Goal: Transaction & Acquisition: Purchase product/service

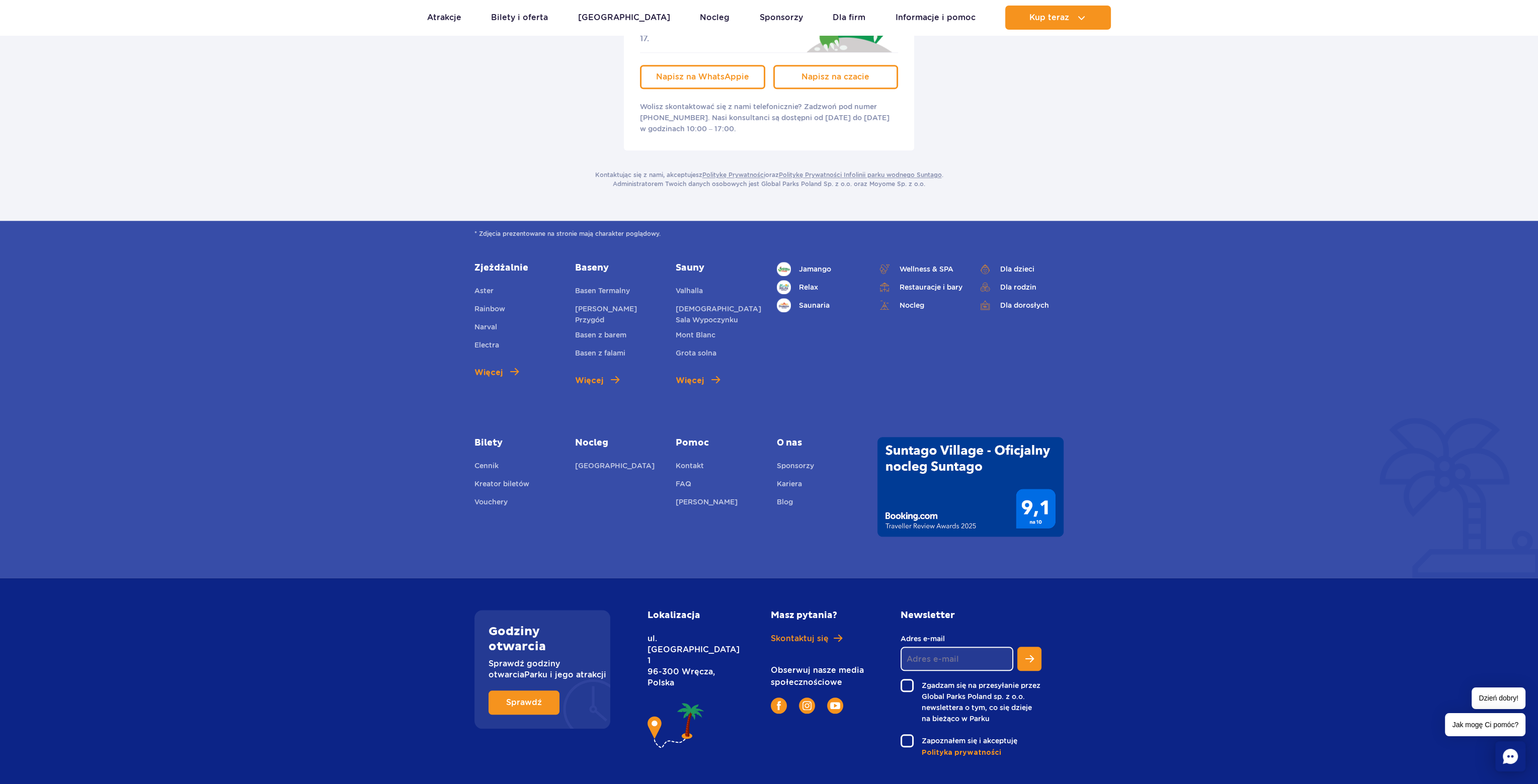
scroll to position [1887, 0]
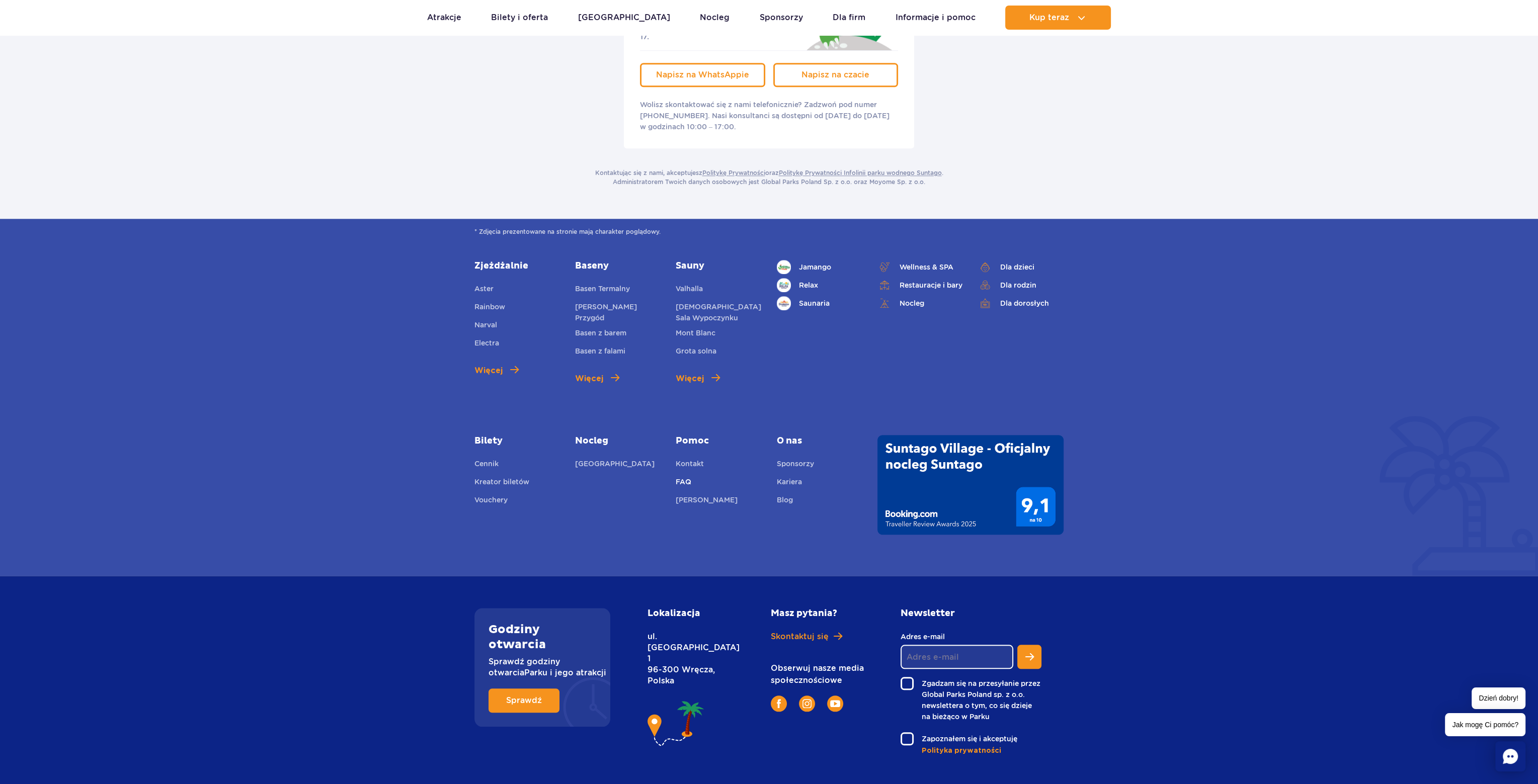
click at [687, 476] on link "FAQ" at bounding box center [683, 483] width 16 height 14
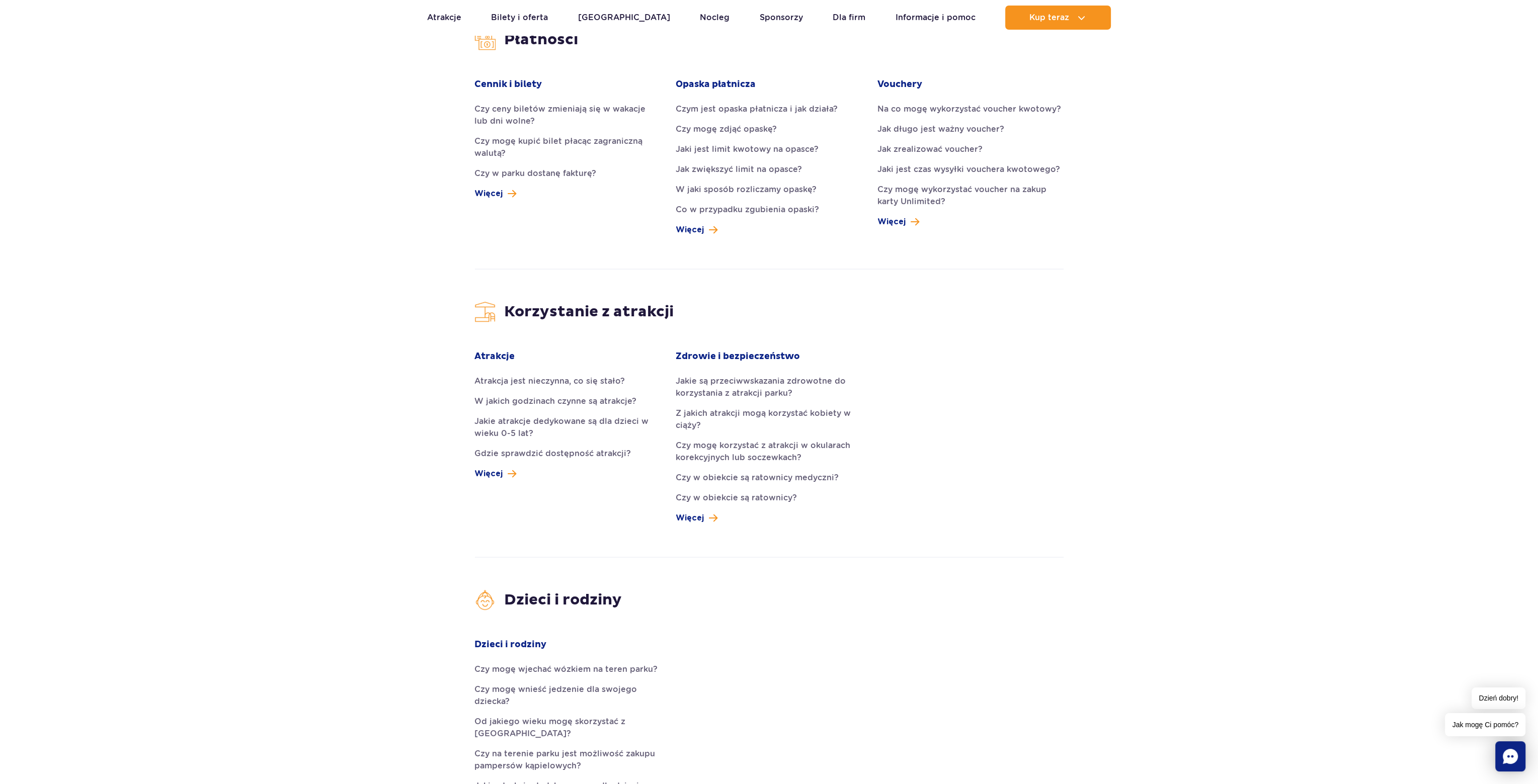
scroll to position [1207, 0]
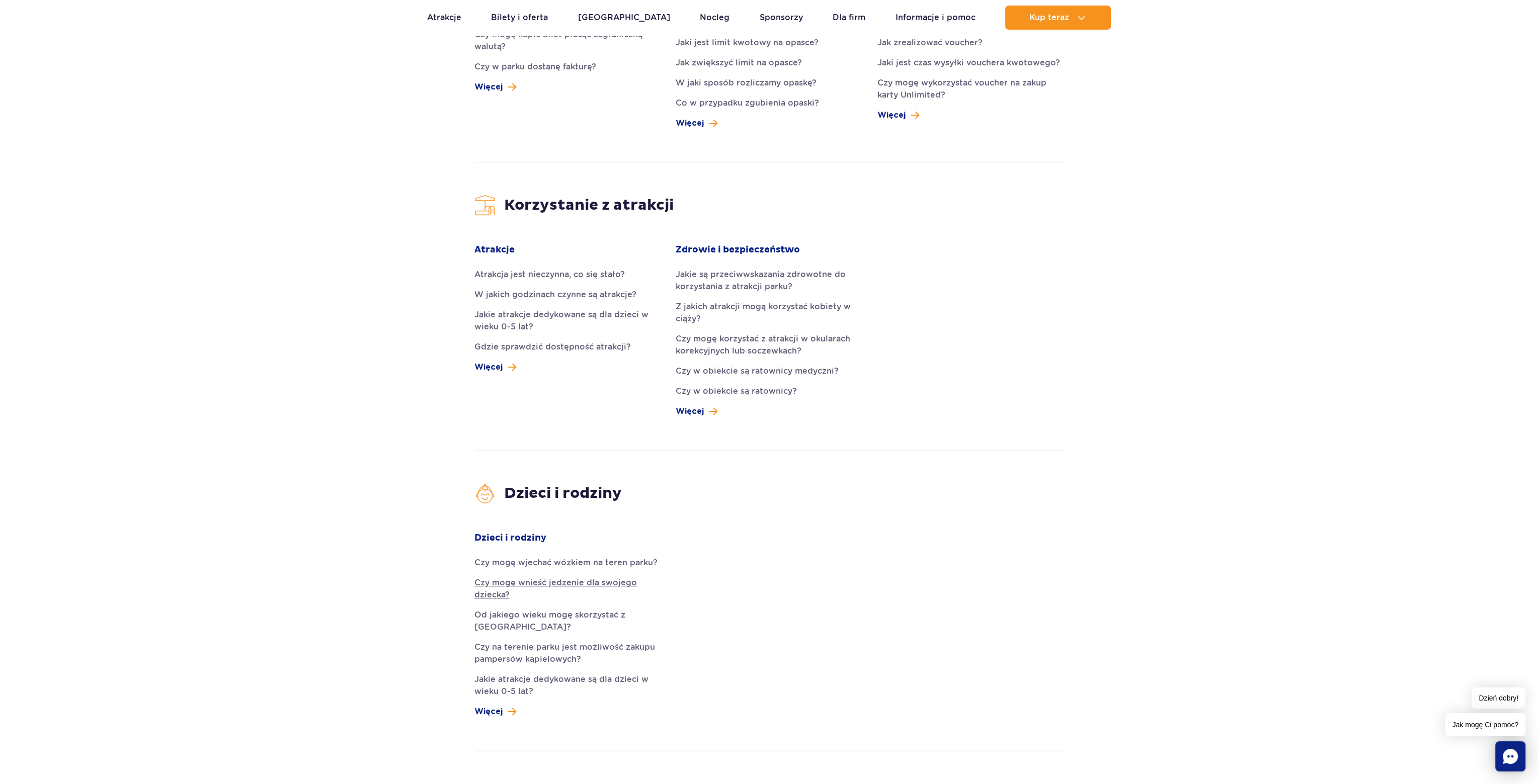
click at [506, 577] on link "Czy mogę wnieść jedzenie dla swojego dziecka?" at bounding box center [568, 589] width 186 height 24
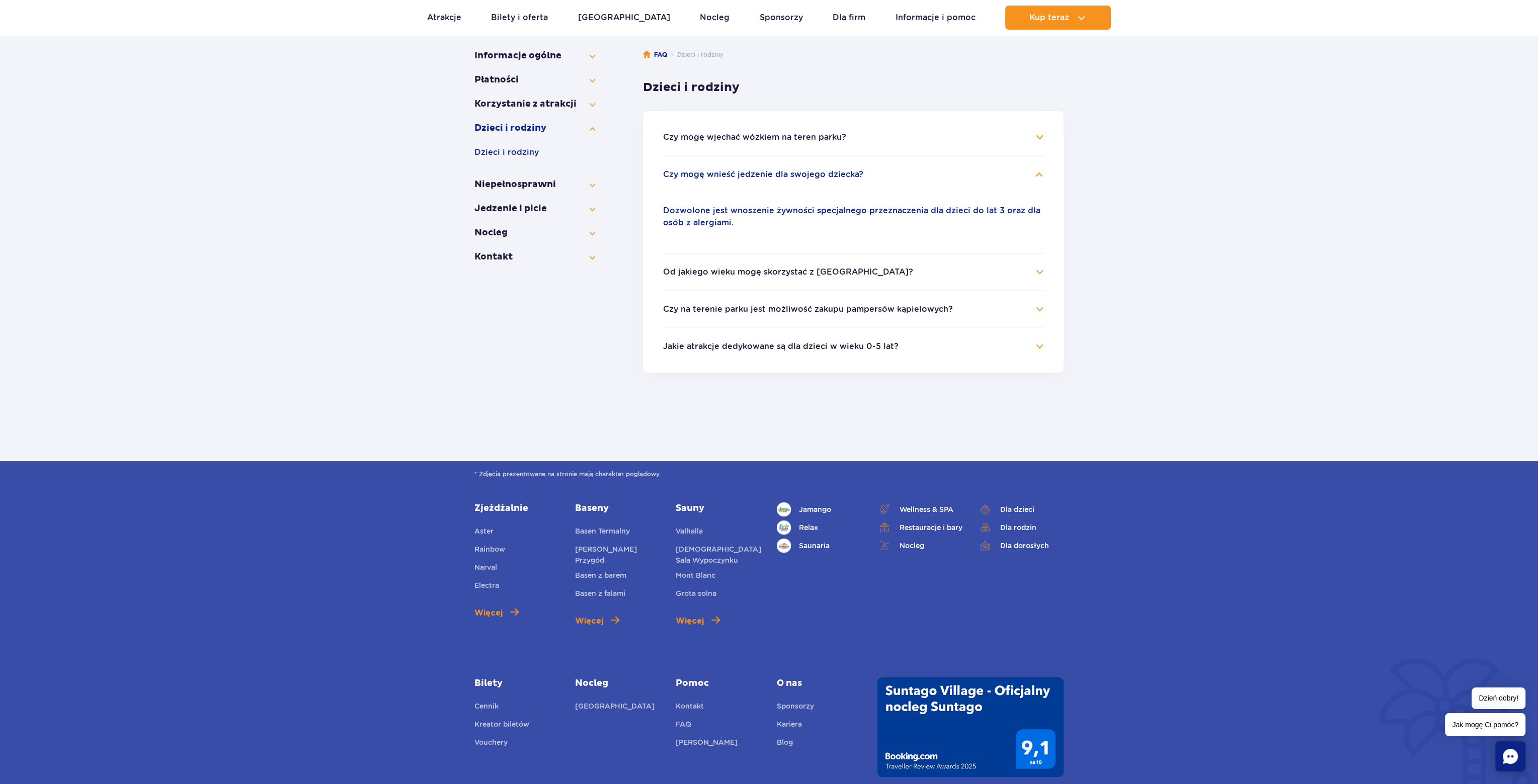
scroll to position [162, 0]
click at [1005, 311] on h4 "Czy na terenie parku jest możliwość zakupu pampersów kąpielowych?" at bounding box center [853, 310] width 380 height 12
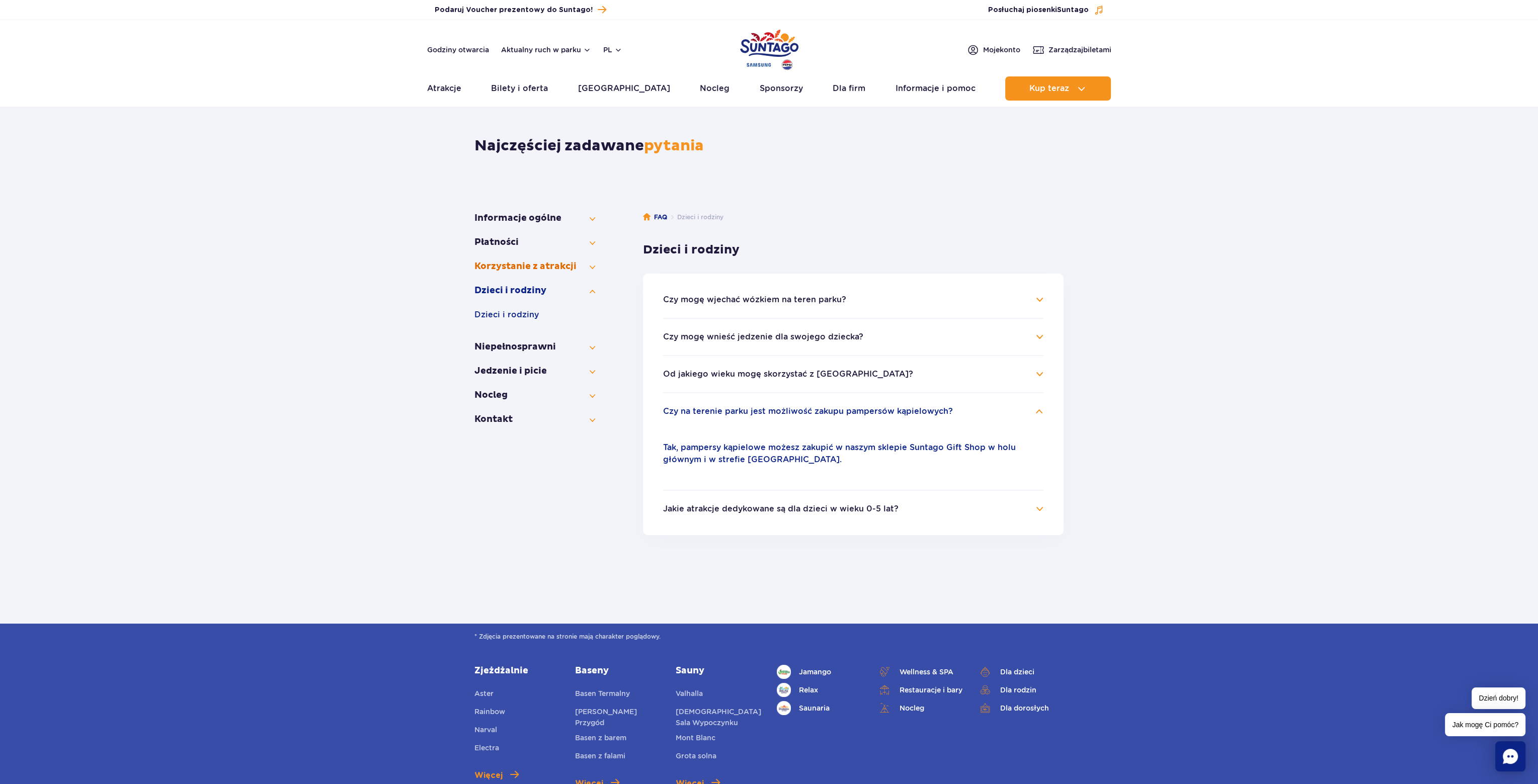
click at [523, 265] on button "Korzystanie z atrakcji" at bounding box center [535, 266] width 121 height 12
click at [500, 297] on ul "Atrakcje Zdrowie i bezpieczeństwo" at bounding box center [535, 311] width 121 height 52
click at [498, 292] on button "Atrakcje" at bounding box center [535, 291] width 121 height 12
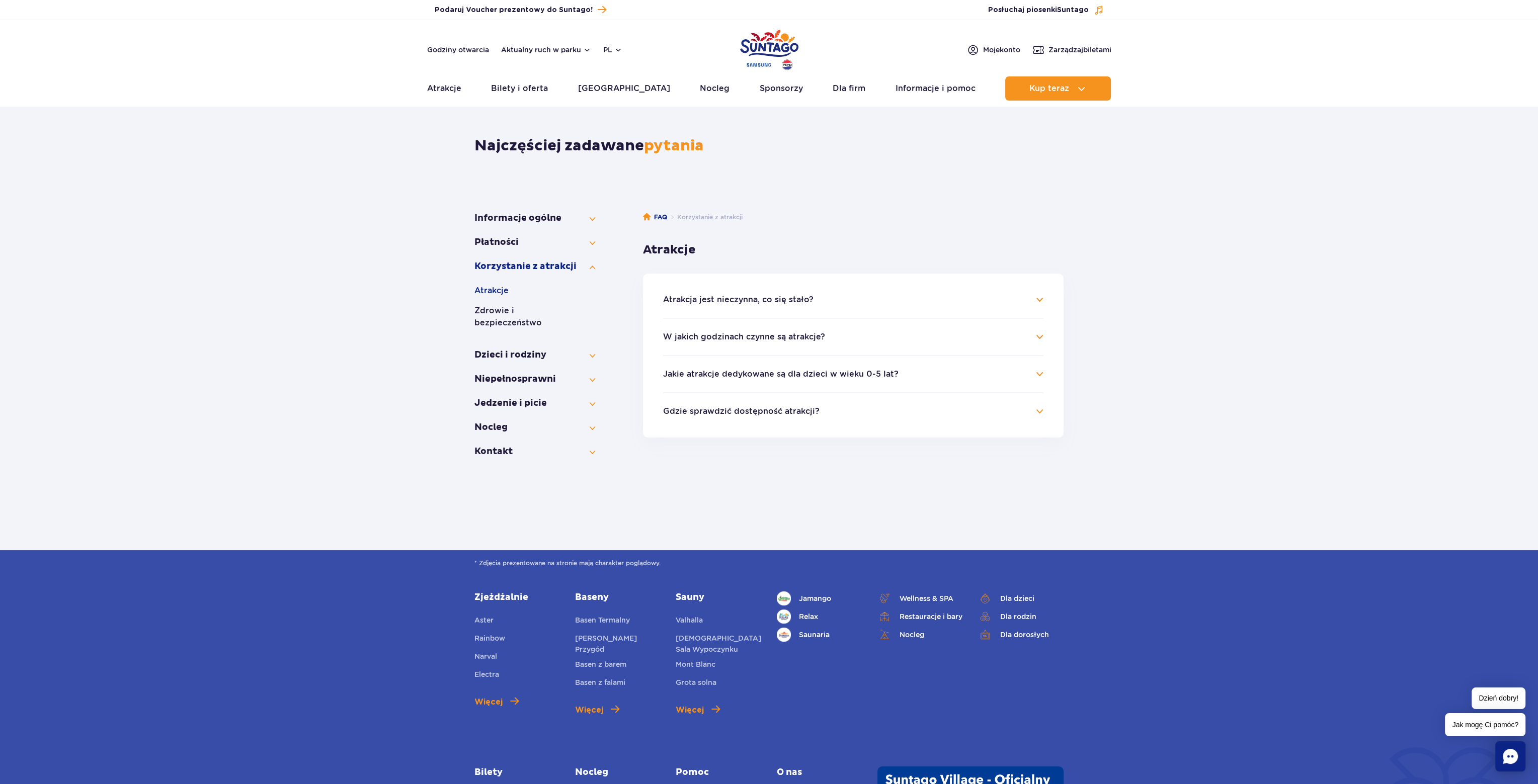
click at [771, 332] on button "W jakich godzinach czynne są atrakcje?" at bounding box center [744, 337] width 162 height 9
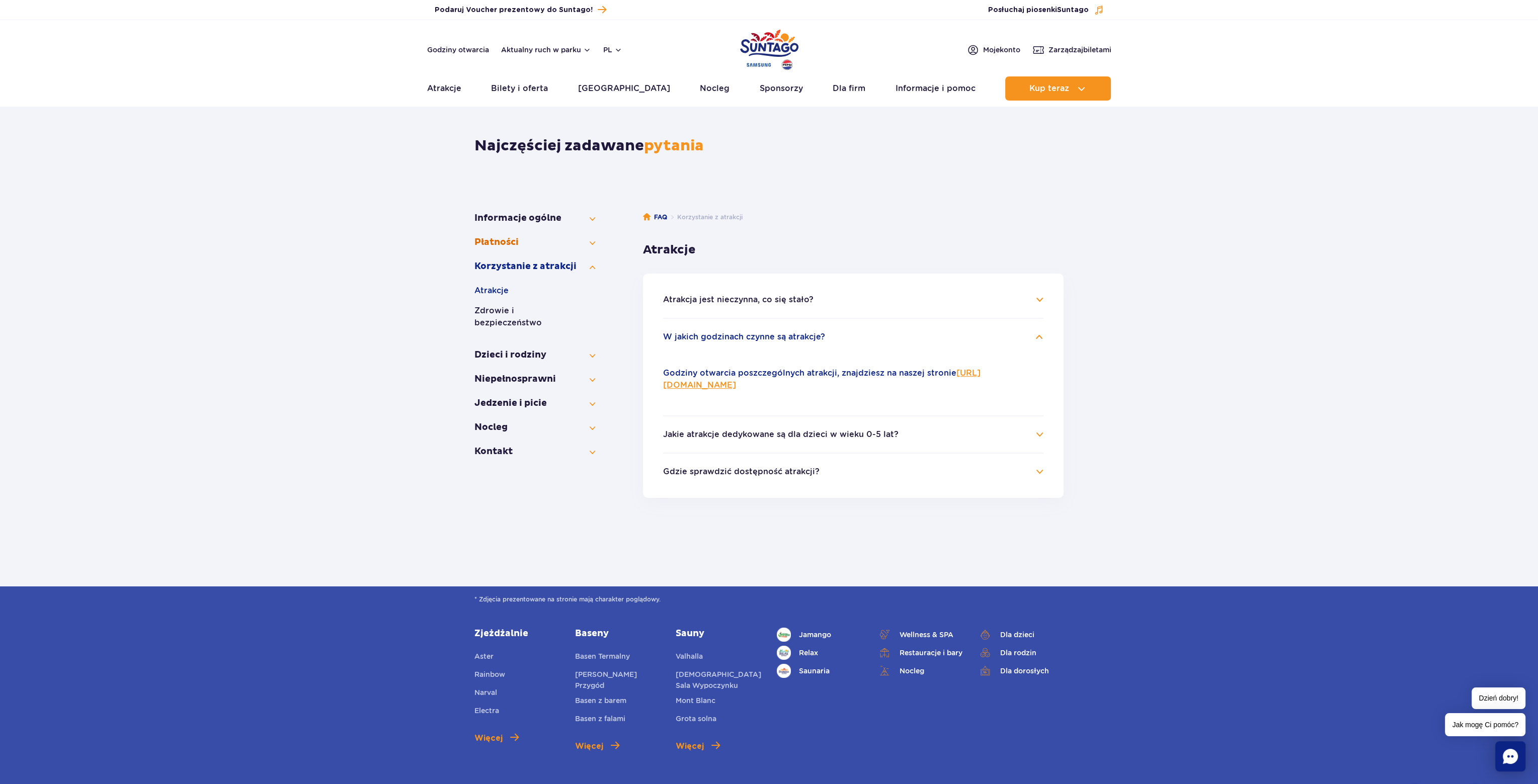
click at [540, 239] on button "Płatności" at bounding box center [535, 242] width 121 height 12
click at [525, 263] on button "Cennik i bilety" at bounding box center [535, 266] width 121 height 12
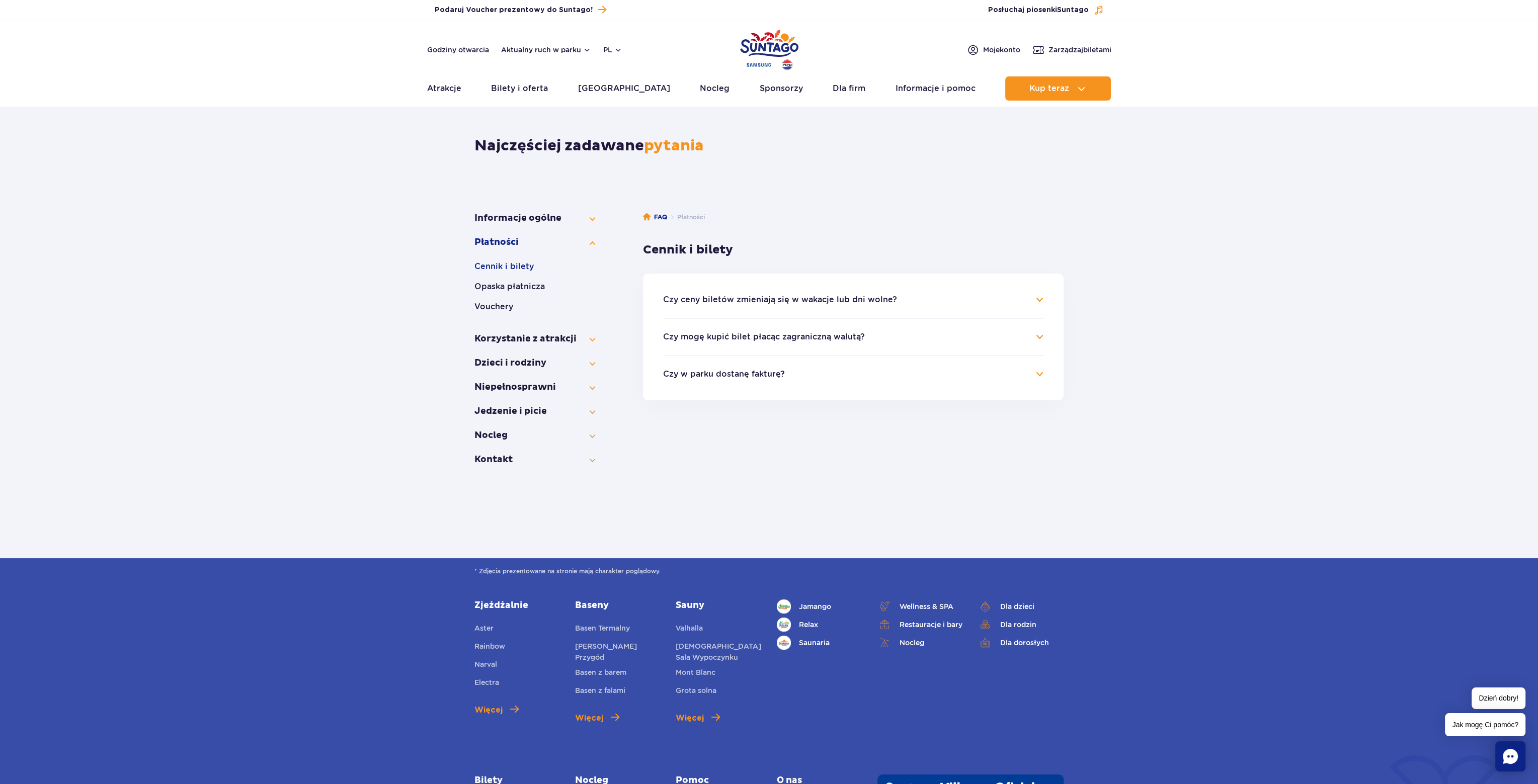
click at [519, 279] on ul "Cennik i bilety Opaska płatnicza Vouchery" at bounding box center [535, 290] width 121 height 61
click at [519, 281] on button "Opaska płatnicza" at bounding box center [535, 287] width 121 height 12
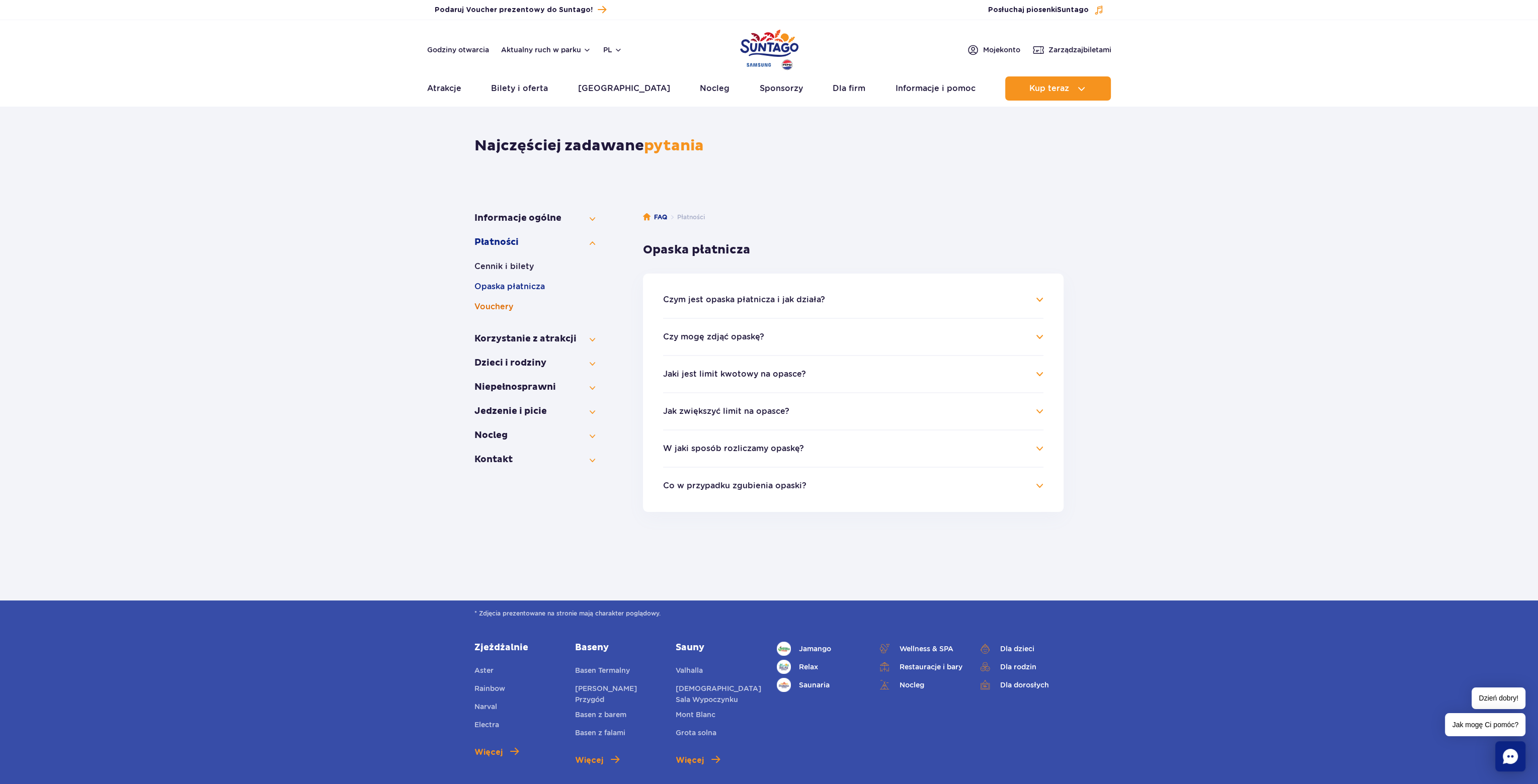
click at [514, 304] on button "Vouchery" at bounding box center [535, 307] width 121 height 12
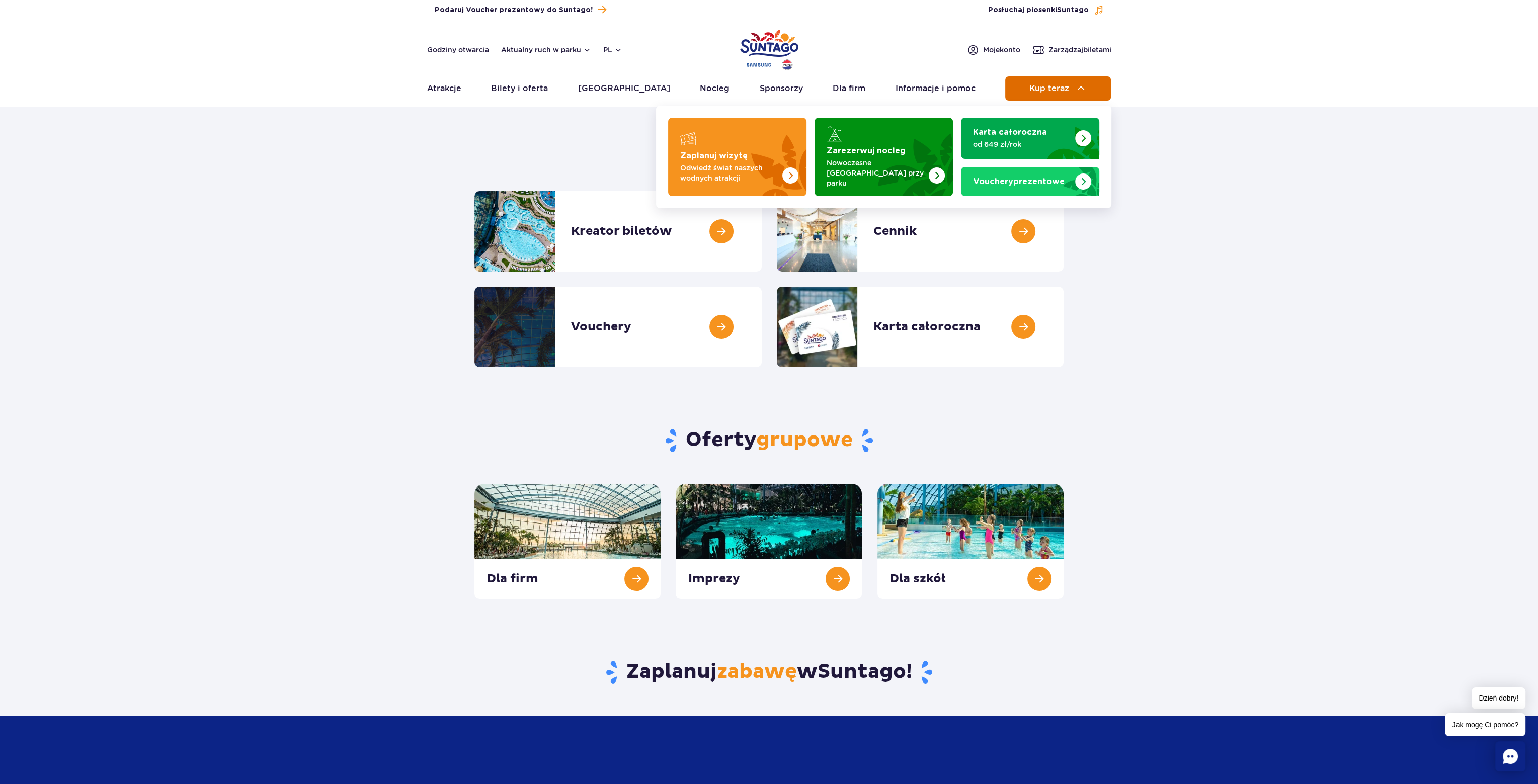
click at [1065, 92] on span "Kup teraz" at bounding box center [1050, 88] width 40 height 9
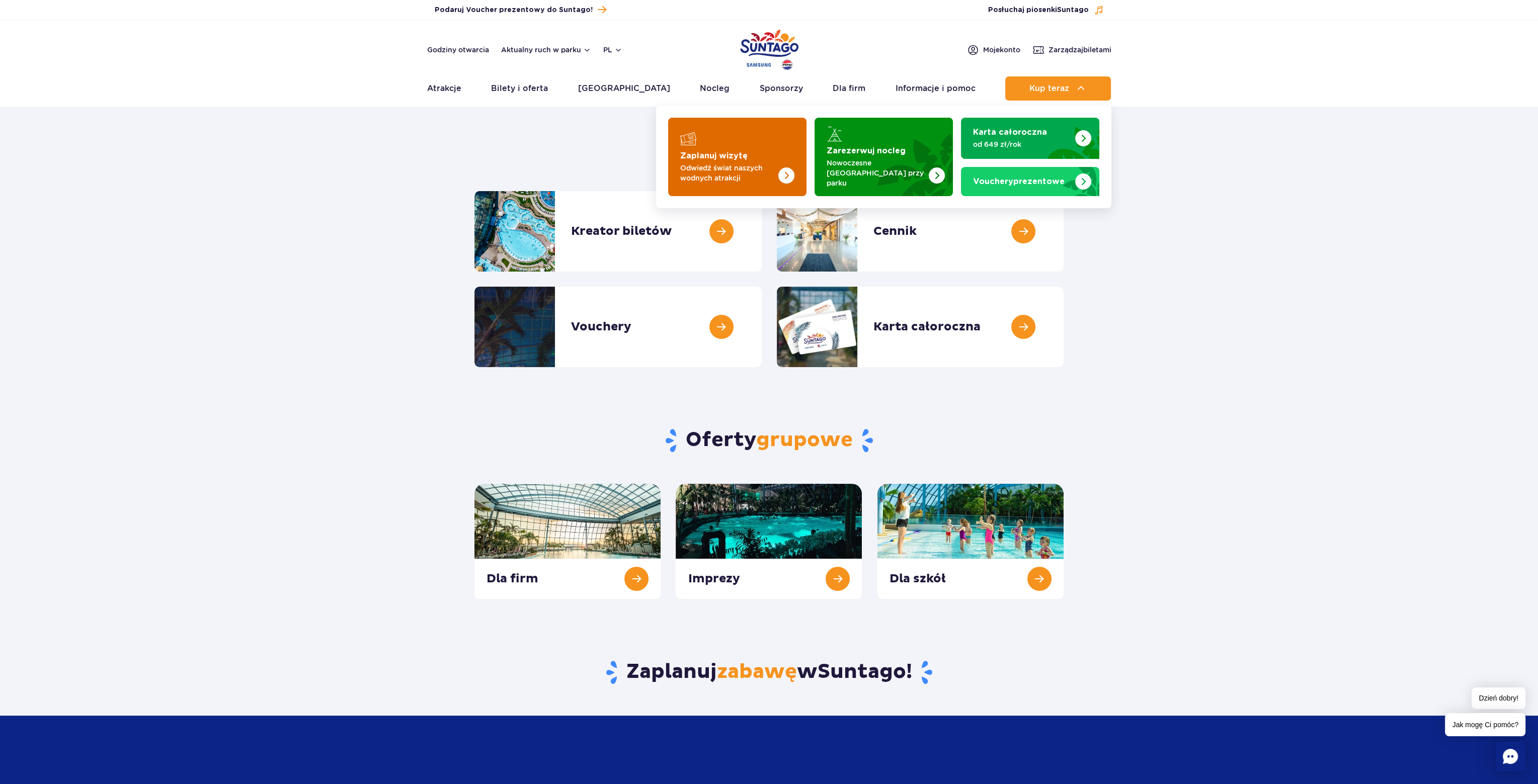
click at [716, 152] on strong "Zaplanuj wizytę" at bounding box center [714, 155] width 67 height 8
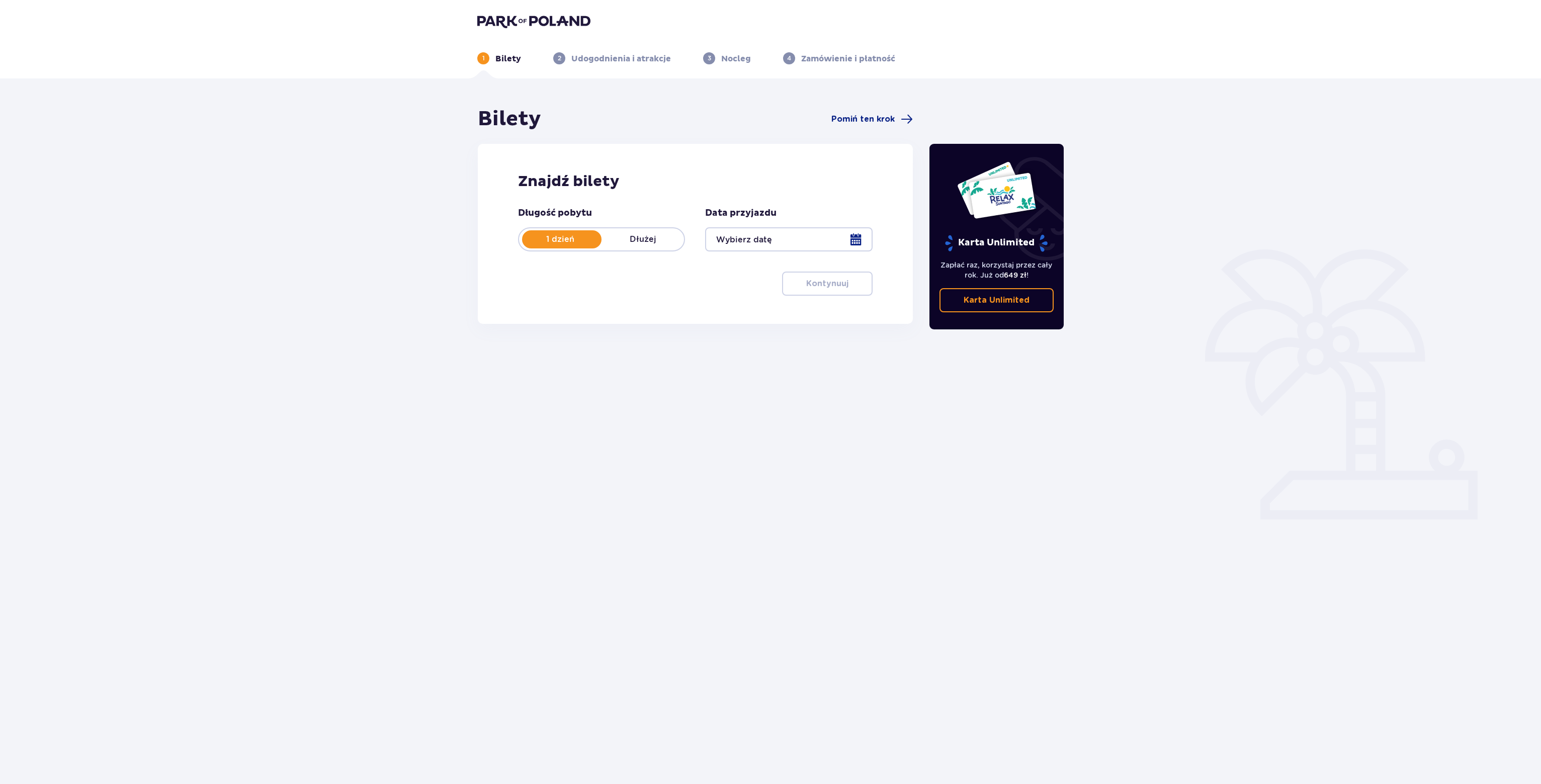
click at [858, 242] on div at bounding box center [789, 239] width 167 height 24
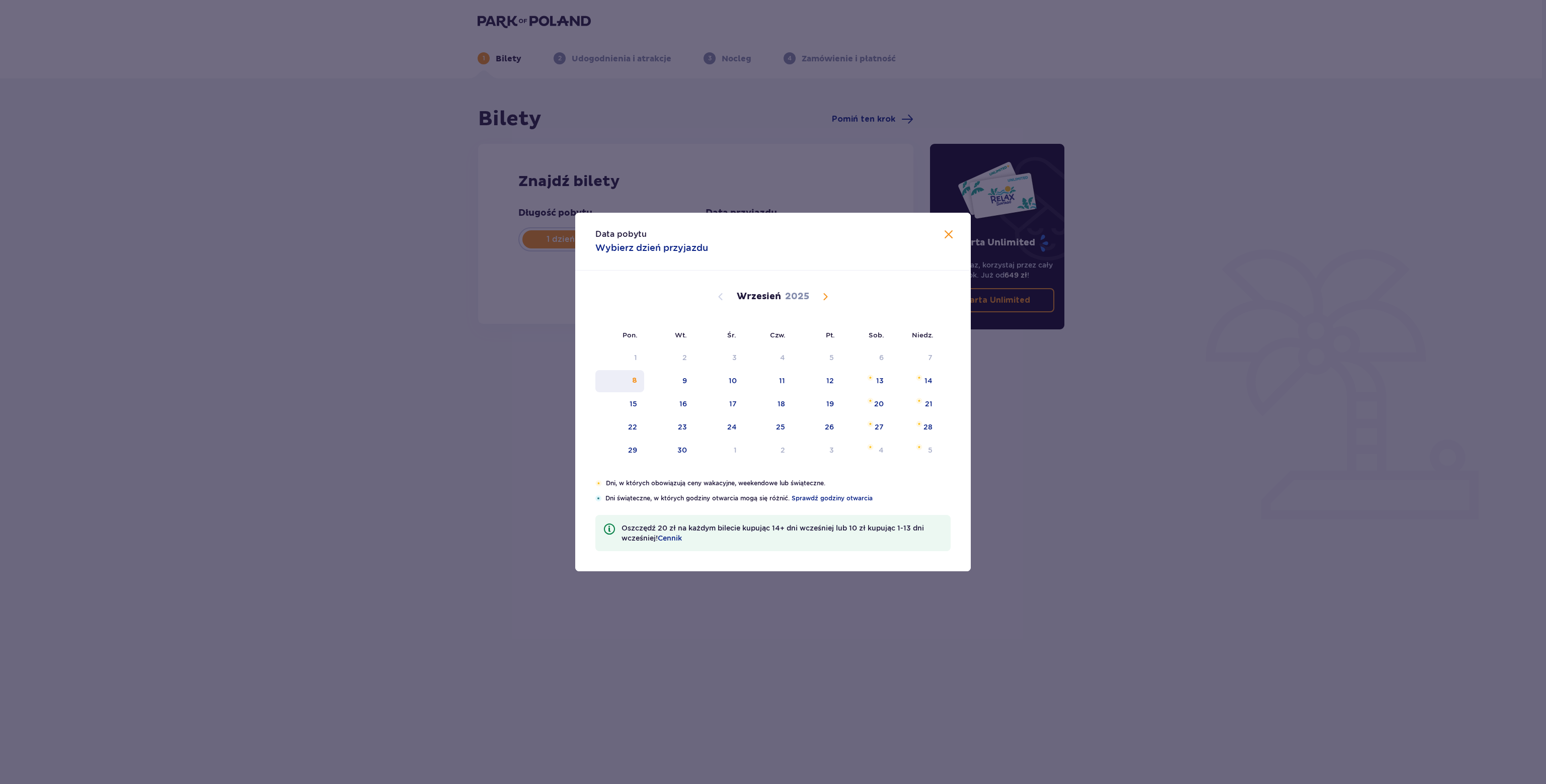
click at [640, 379] on div "8" at bounding box center [619, 381] width 49 height 22
type input "[DATE]"
click at [630, 380] on div "Bilety Pomiń ten krok Znajdź bilety Długość pobytu 1 dzień Dłużej Data przyjazd…" at bounding box center [696, 280] width 453 height 346
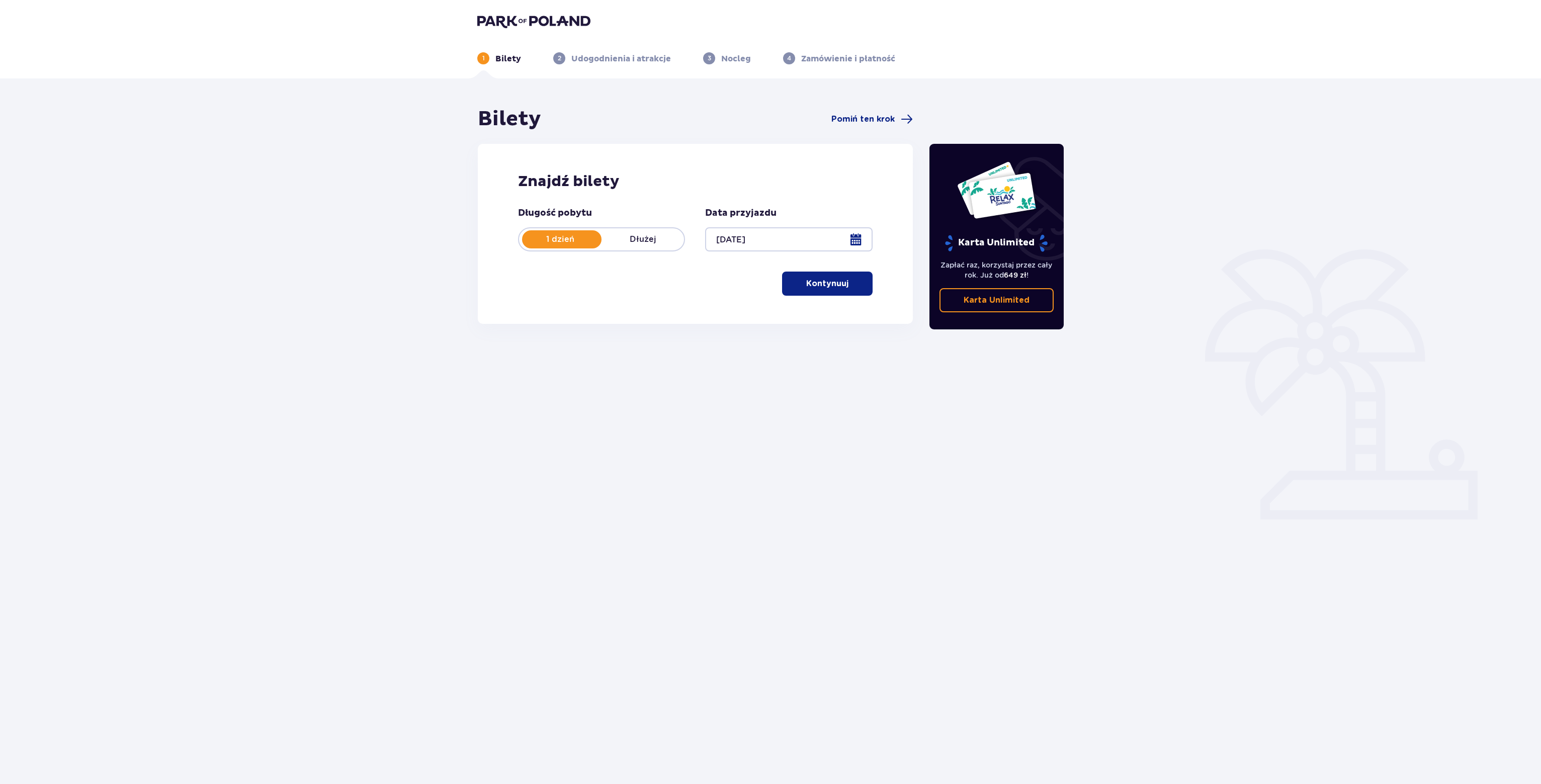
click at [831, 292] on button "Kontynuuj" at bounding box center [827, 284] width 91 height 24
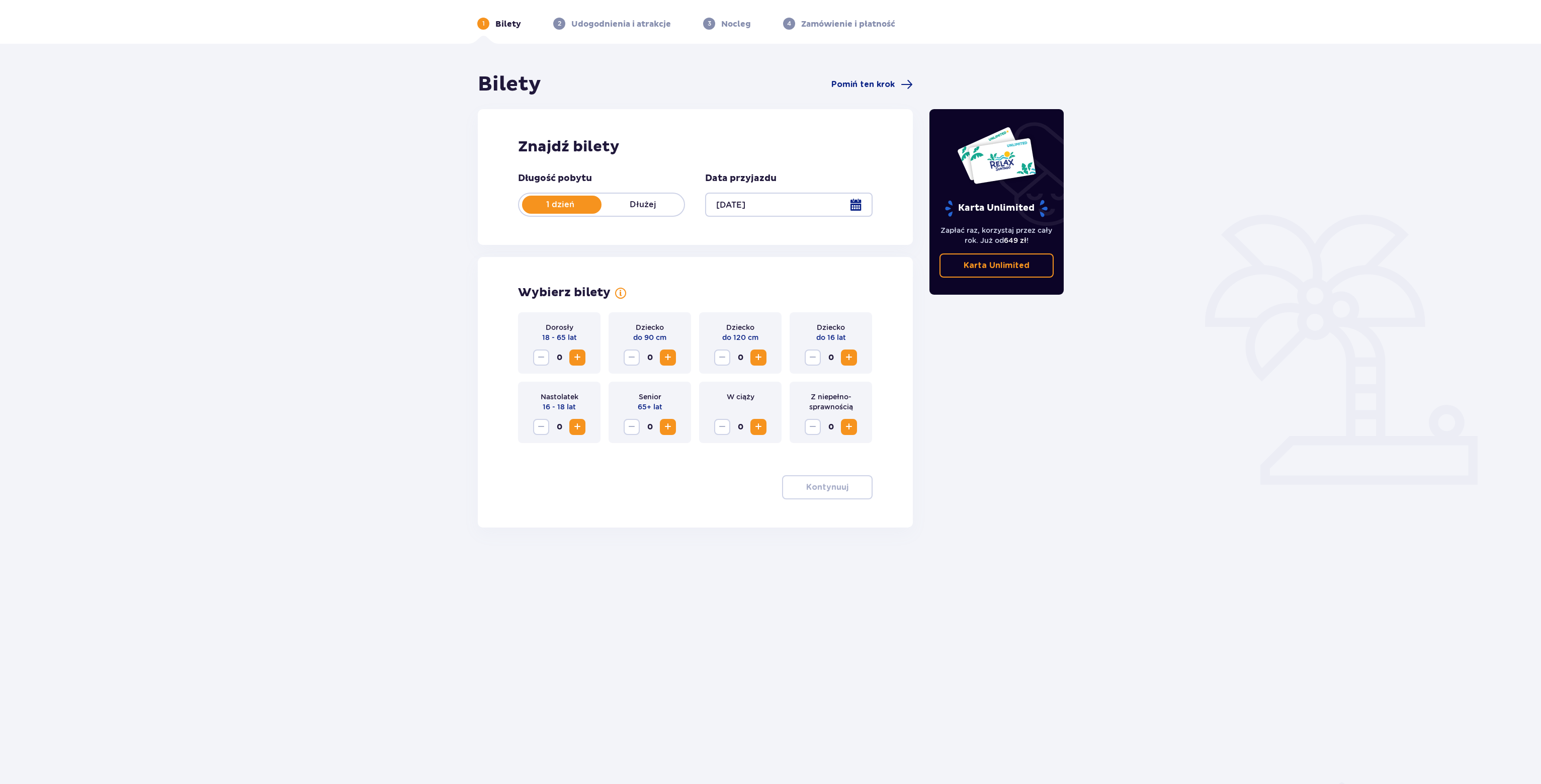
scroll to position [36, 0]
click at [579, 360] on span "Increase" at bounding box center [578, 356] width 12 height 12
click at [755, 357] on span "Increase" at bounding box center [758, 356] width 12 height 12
click at [672, 356] on span "Increase" at bounding box center [668, 356] width 12 height 12
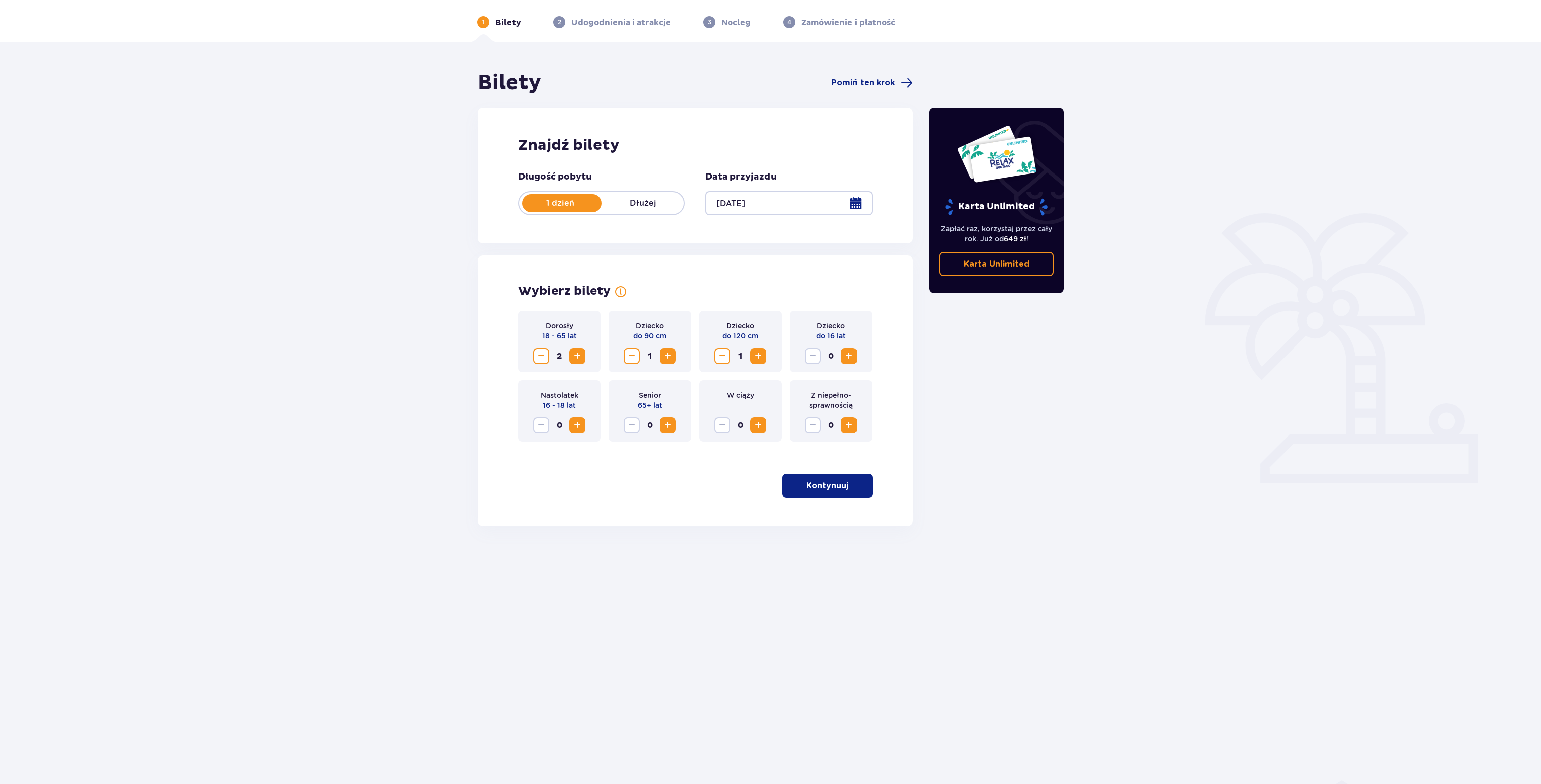
click at [843, 488] on button "Kontynuuj" at bounding box center [827, 486] width 91 height 24
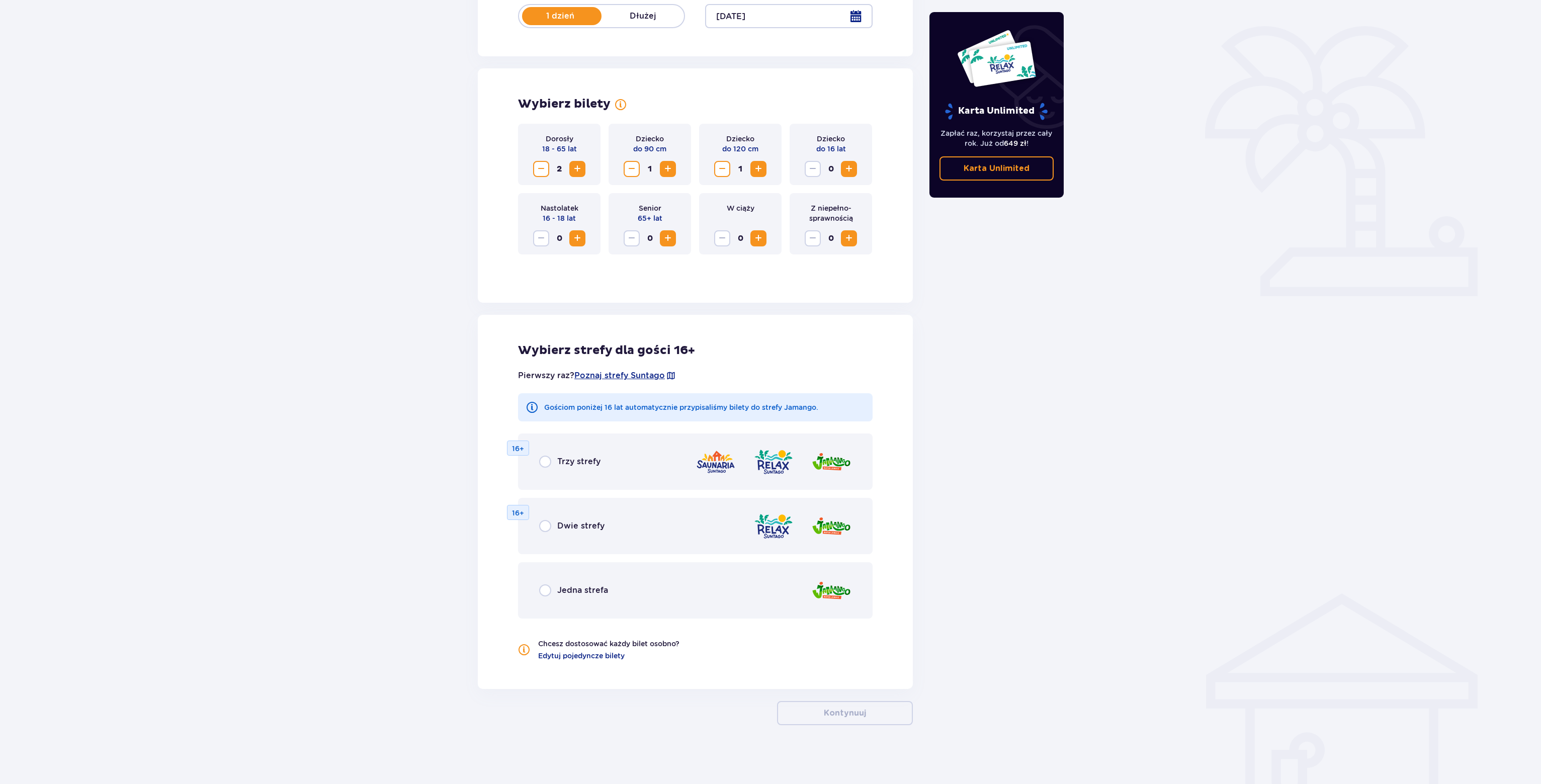
scroll to position [225, 0]
click at [619, 589] on div "Jedna strefa" at bounding box center [695, 589] width 355 height 56
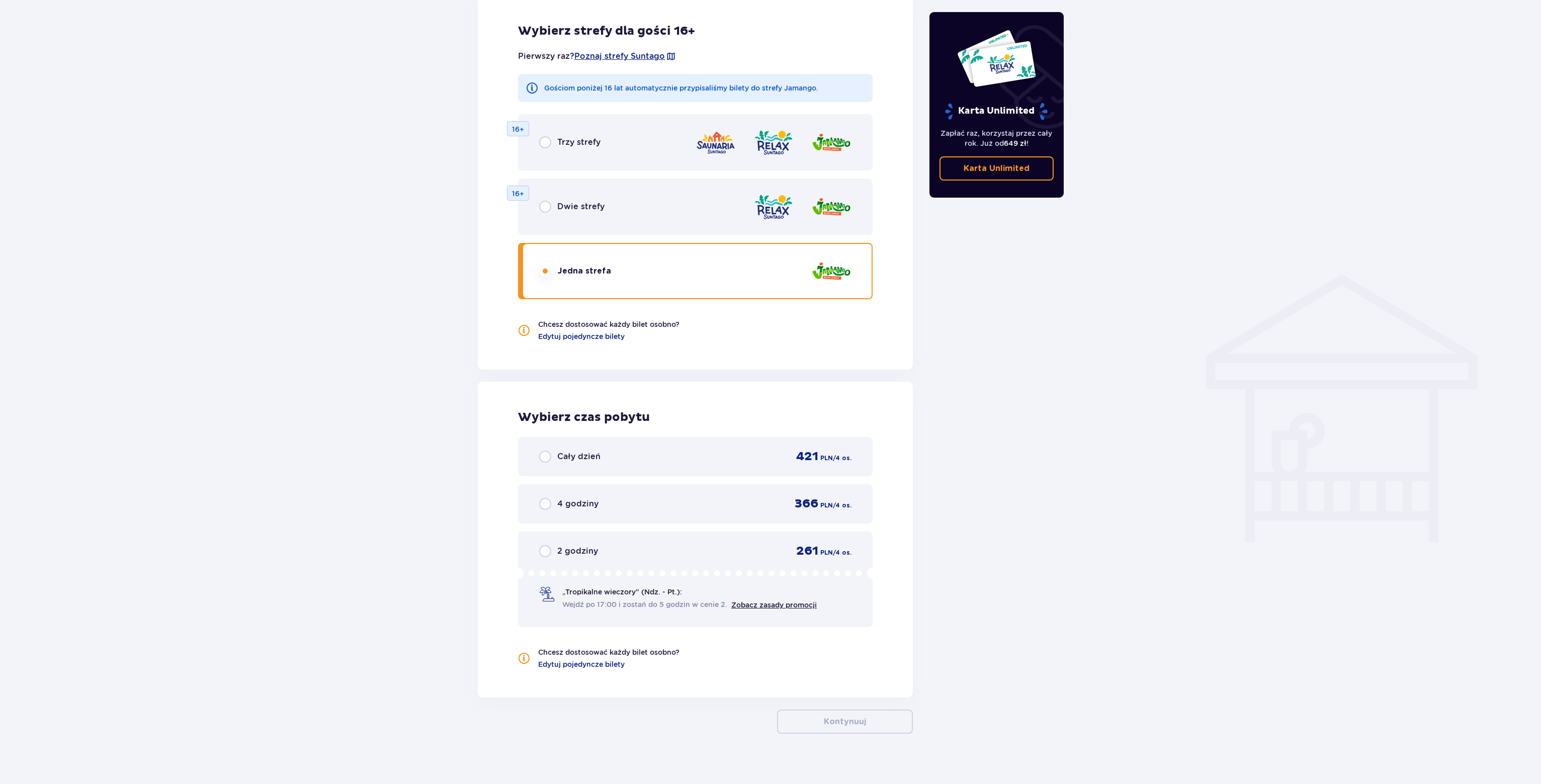
scroll to position [551, 0]
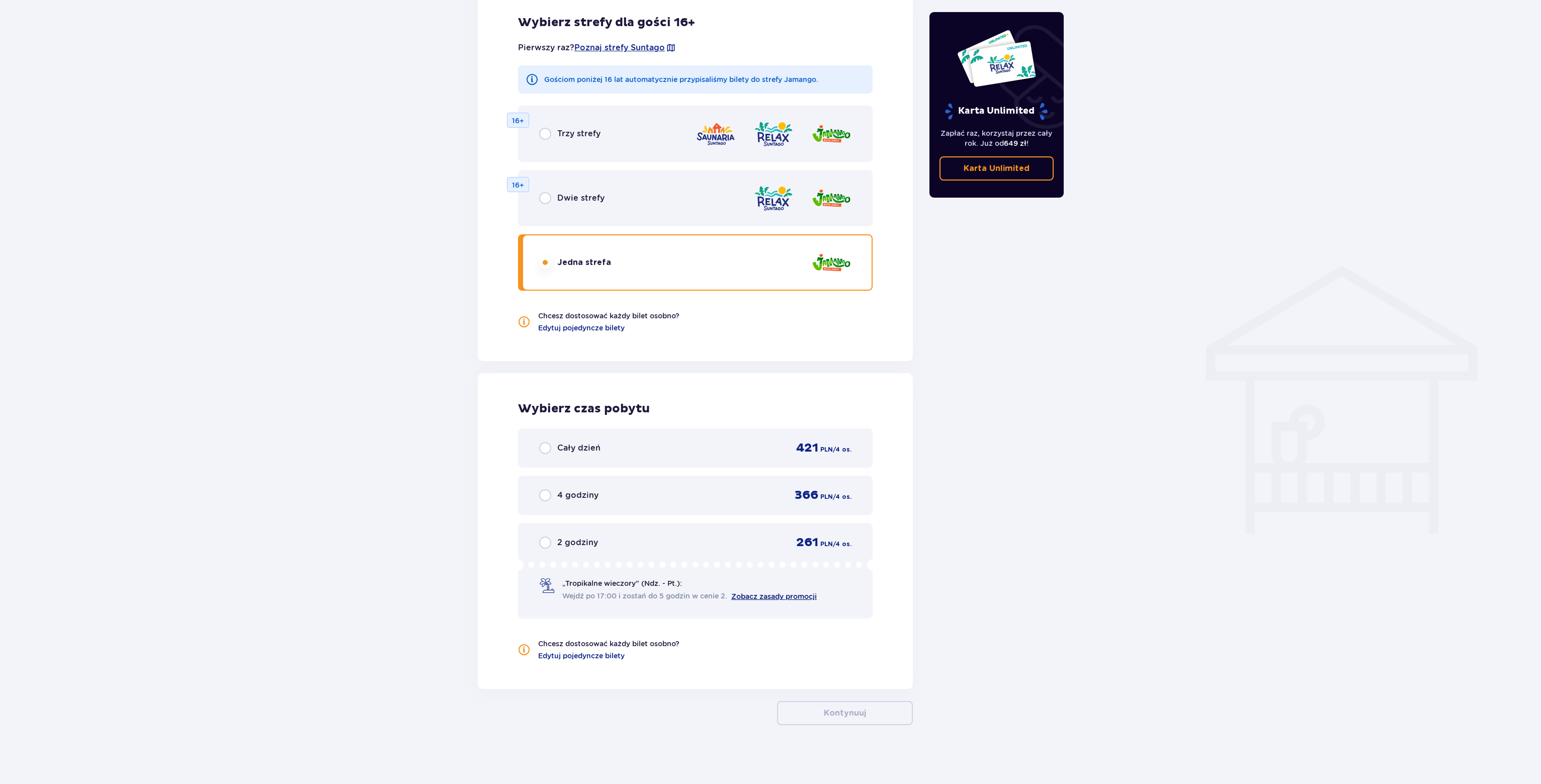
click at [793, 595] on link "Zobacz zasady promocji" at bounding box center [774, 596] width 86 height 8
